Goal: Communication & Community: Answer question/provide support

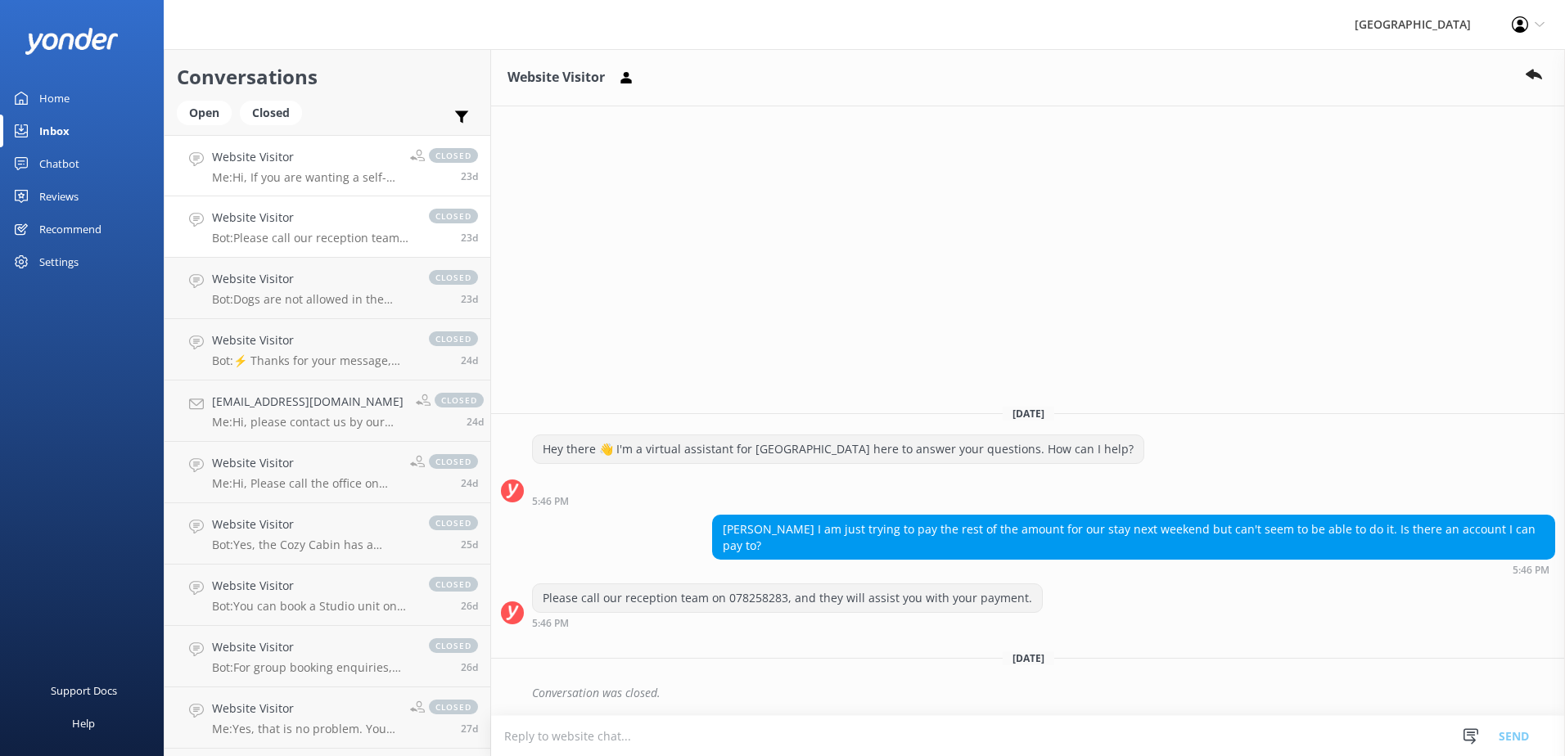
click at [345, 149] on h4 "Website Visitor" at bounding box center [305, 157] width 186 height 18
